Goal: Information Seeking & Learning: Check status

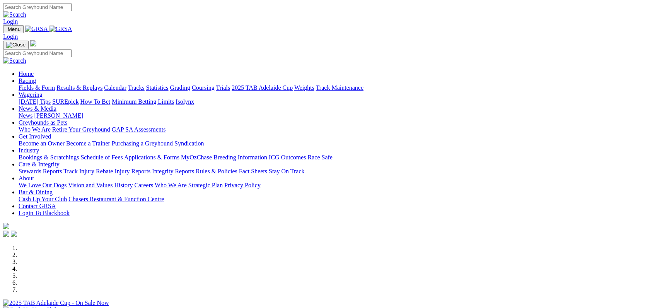
click at [101, 84] on link "Results & Replays" at bounding box center [79, 87] width 46 height 7
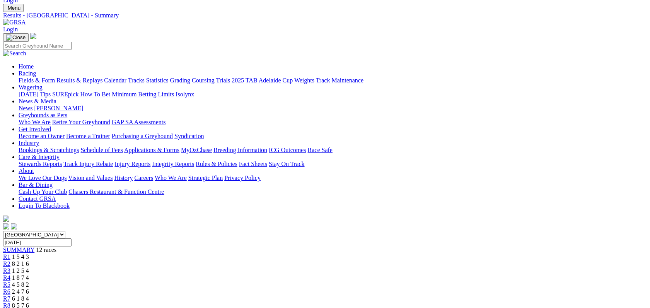
scroll to position [19, 0]
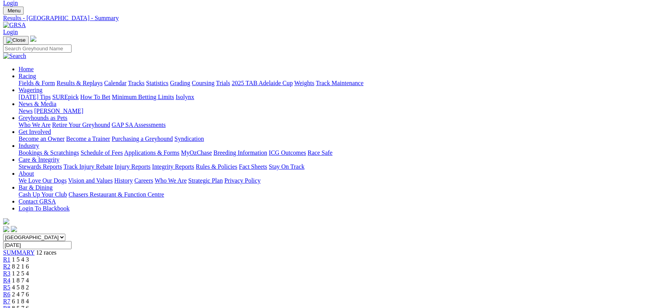
click at [60, 156] on link "Care & Integrity" at bounding box center [39, 159] width 41 height 7
click at [62, 163] on link "Stewards Reports" at bounding box center [40, 166] width 43 height 7
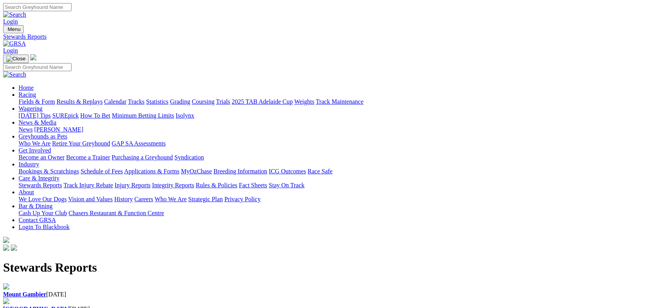
click at [70, 306] on b "[GEOGRAPHIC_DATA]" at bounding box center [36, 309] width 67 height 7
